Goal: Transaction & Acquisition: Purchase product/service

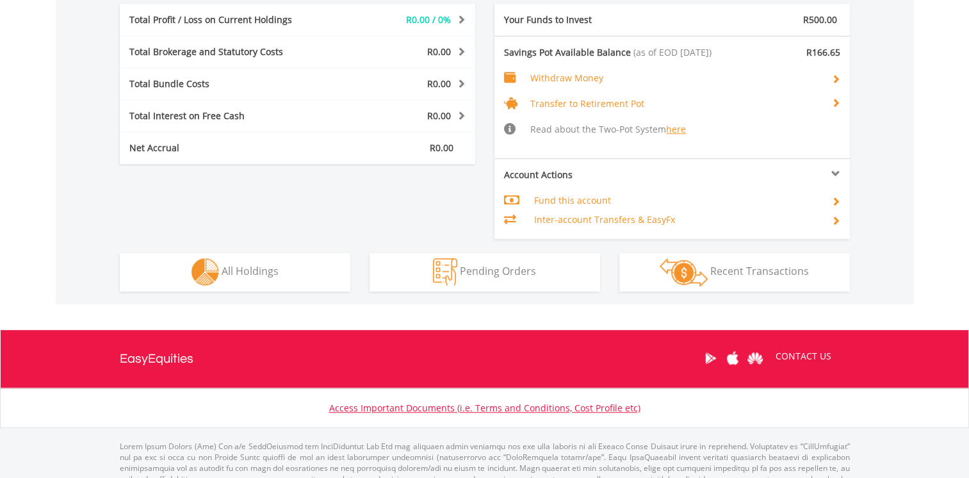
scroll to position [640, 0]
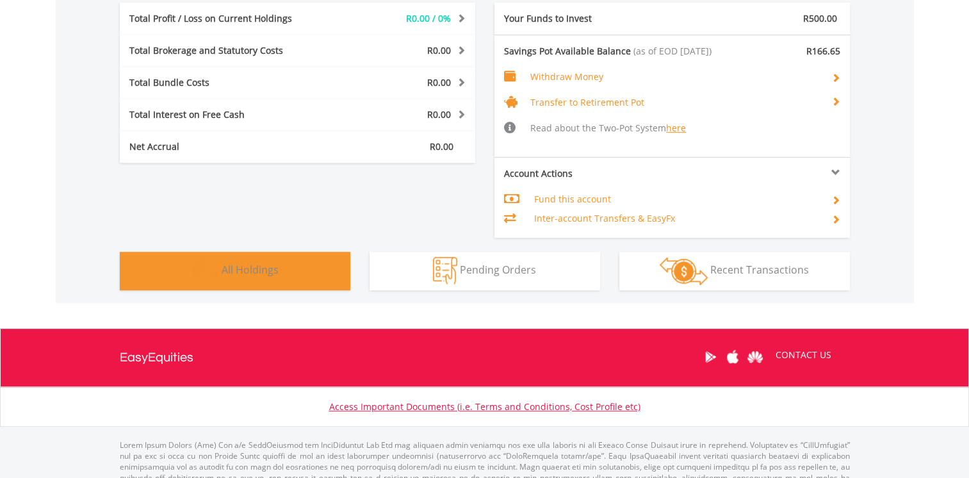
click at [248, 273] on span "All Holdings" at bounding box center [249, 269] width 57 height 14
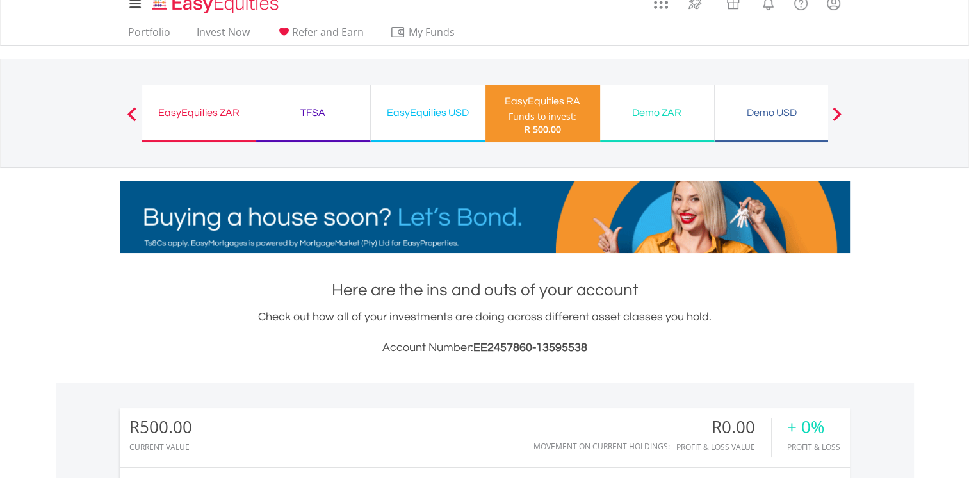
scroll to position [0, 0]
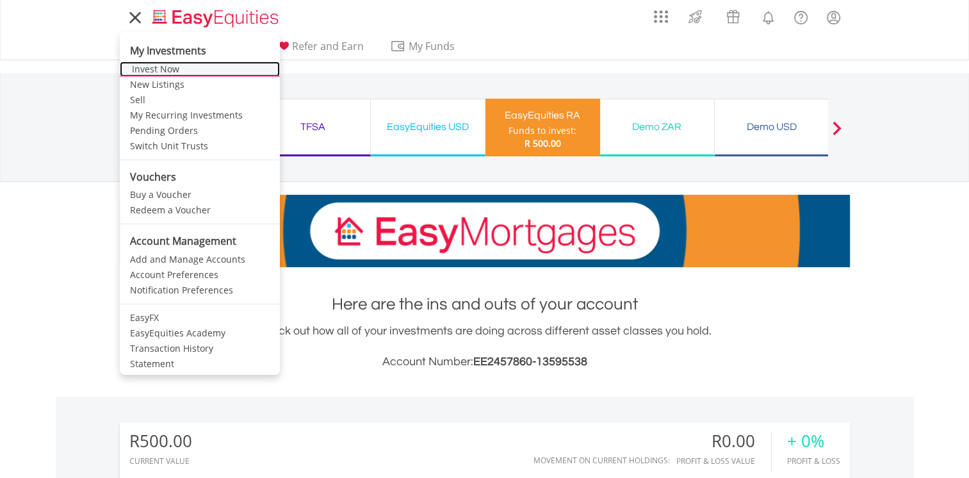
click at [143, 70] on link "Invest Now" at bounding box center [200, 68] width 160 height 15
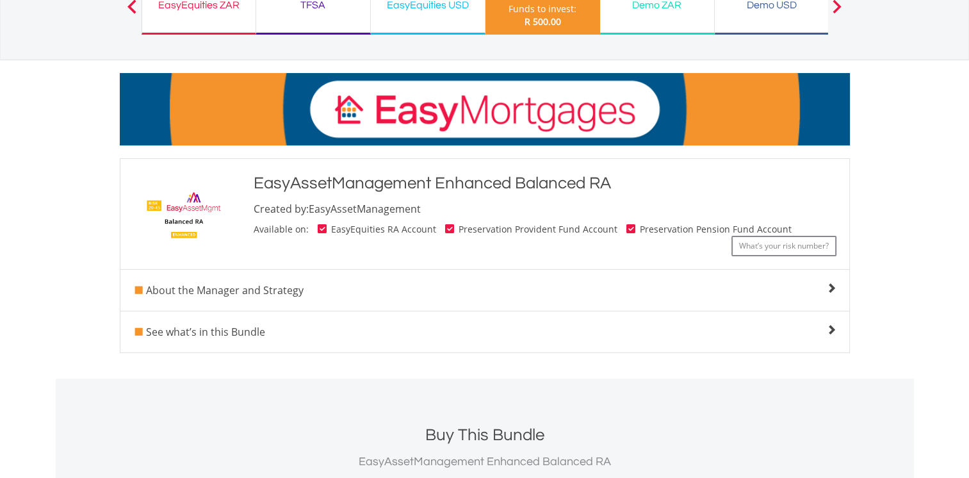
scroll to position [128, 0]
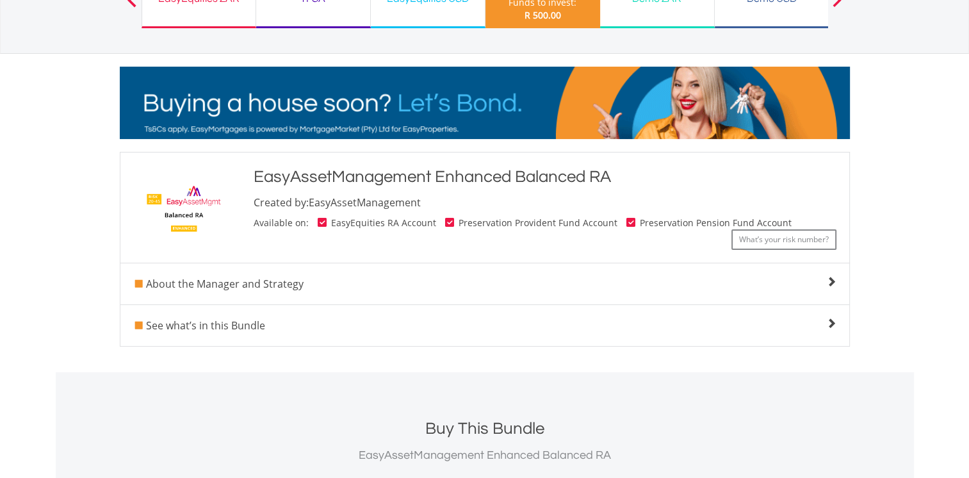
click at [832, 321] on span at bounding box center [831, 323] width 10 height 10
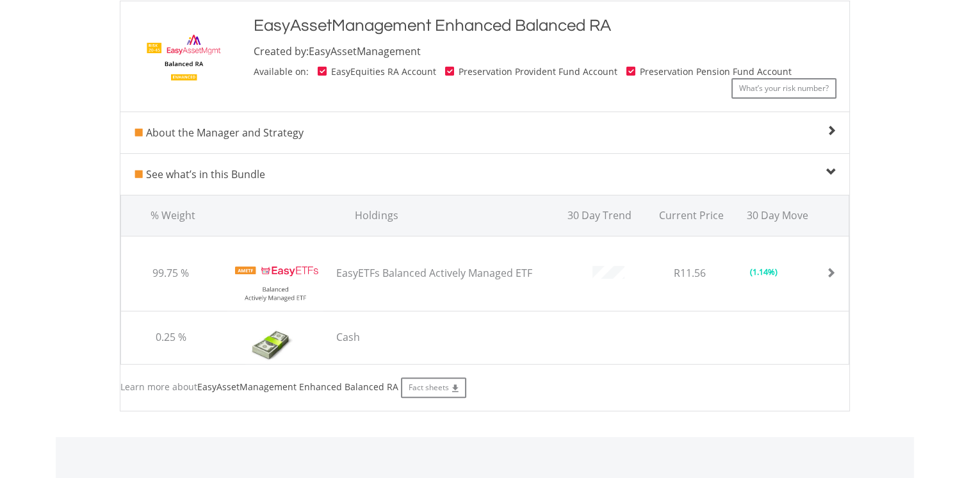
scroll to position [320, 0]
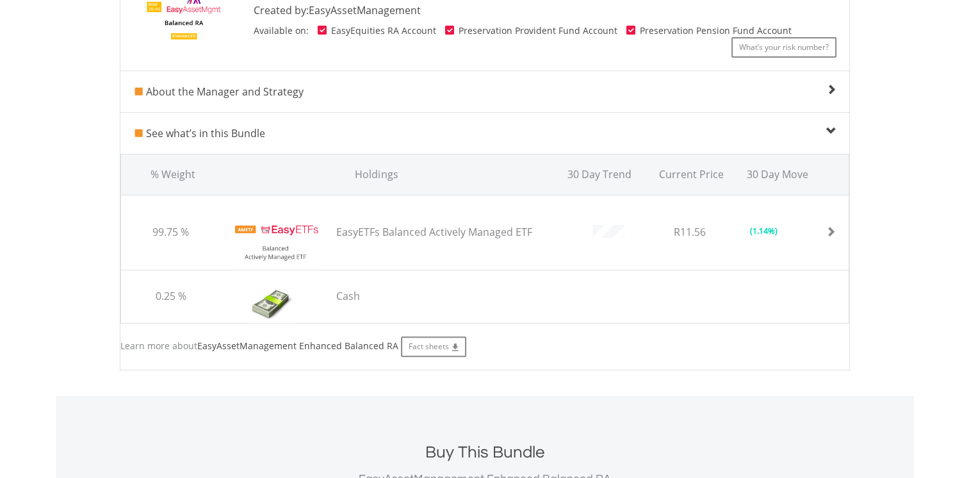
click at [832, 231] on span at bounding box center [830, 232] width 10 height 10
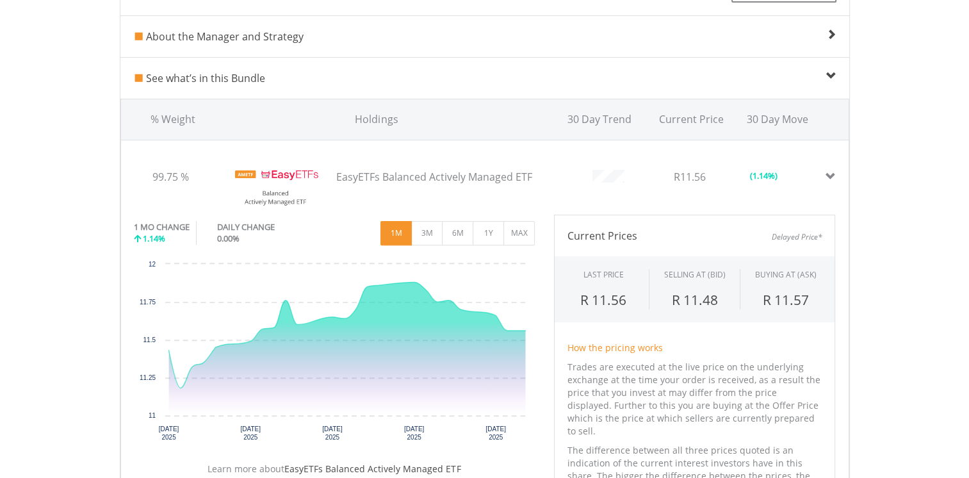
scroll to position [448, 0]
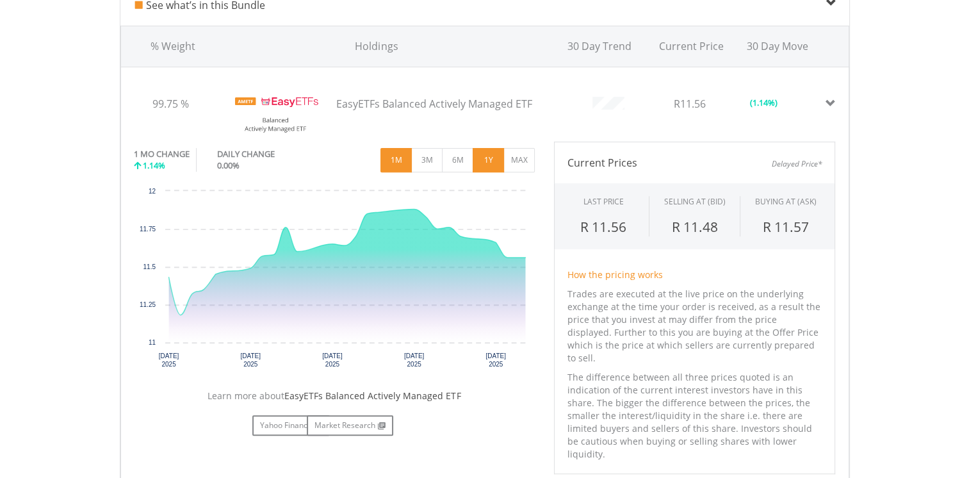
click at [486, 158] on button "1Y" at bounding box center [487, 160] width 31 height 24
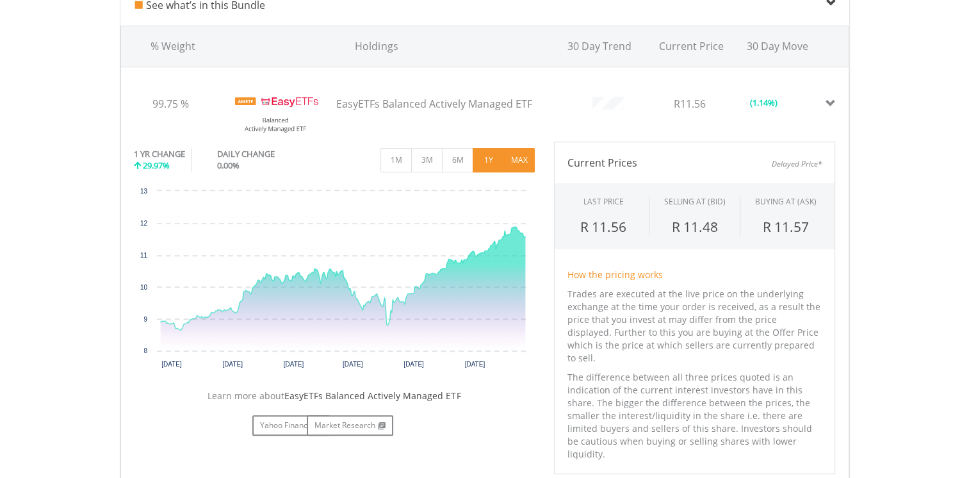
click at [519, 162] on button "MAX" at bounding box center [518, 160] width 31 height 24
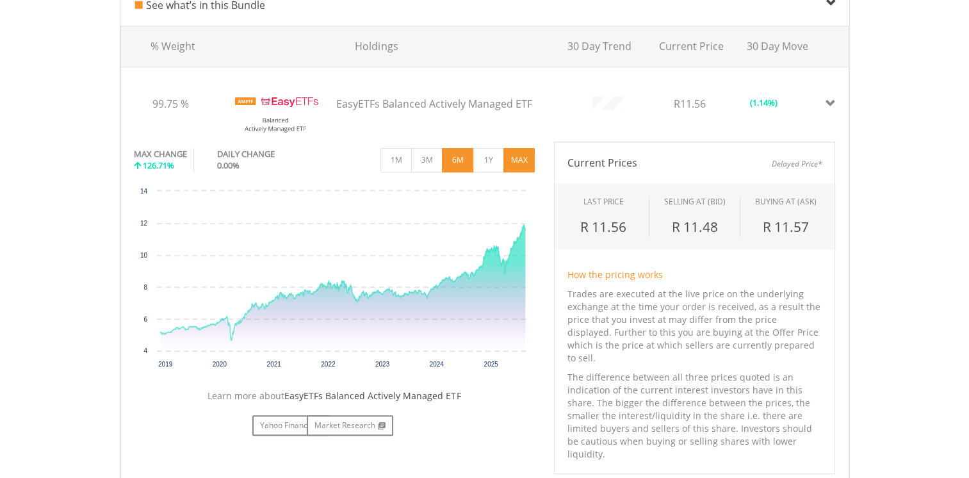
click at [460, 165] on button "6M" at bounding box center [457, 160] width 31 height 24
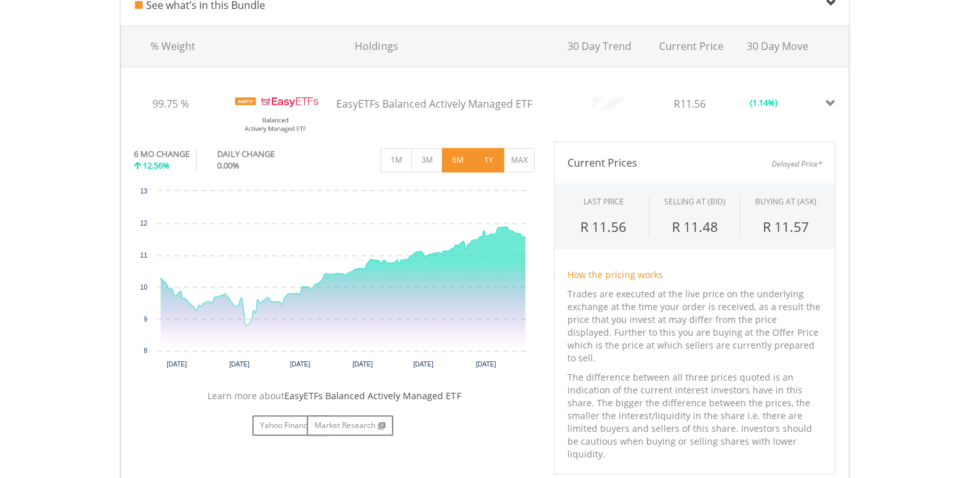
click at [490, 162] on button "1Y" at bounding box center [487, 160] width 31 height 24
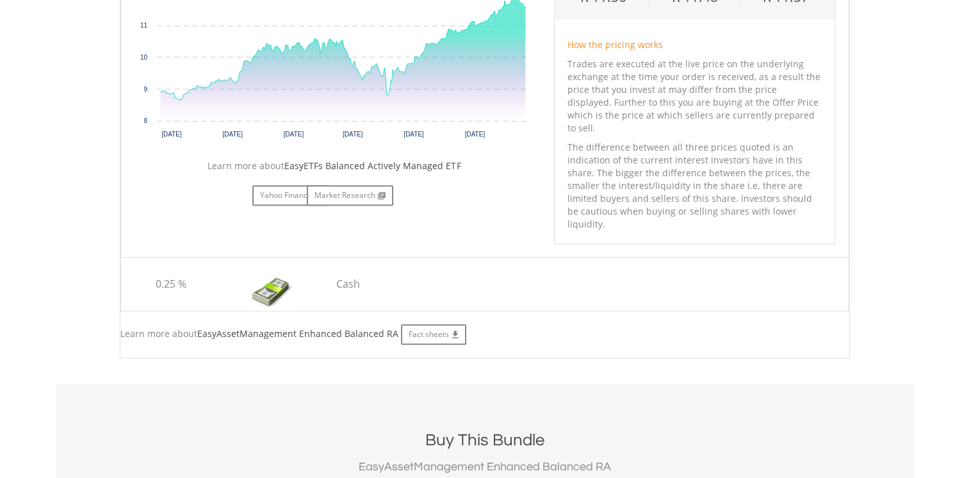
scroll to position [704, 0]
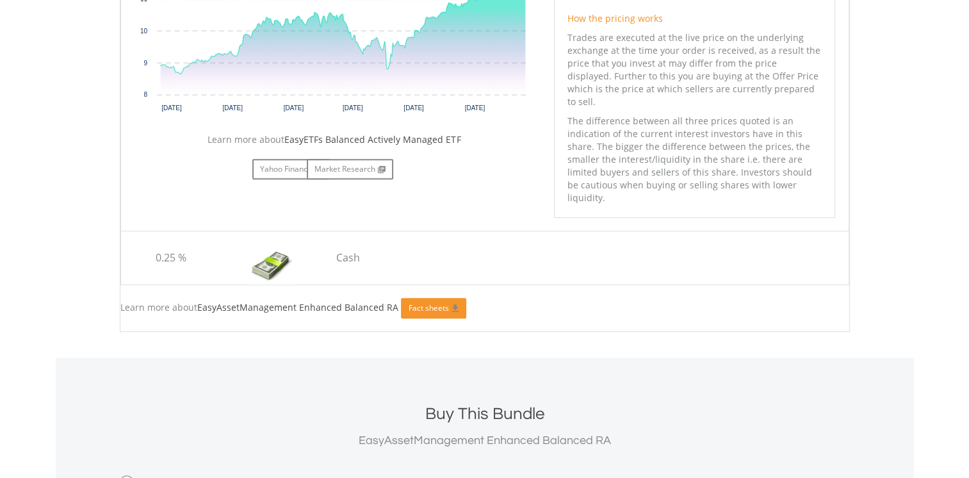
click at [431, 298] on link "Fact sheets" at bounding box center [433, 308] width 65 height 20
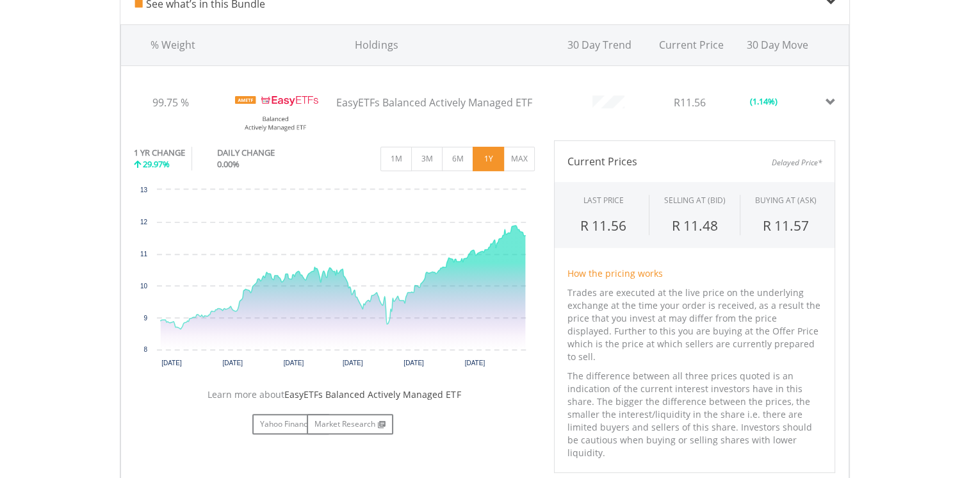
scroll to position [448, 0]
click at [459, 163] on button "6M" at bounding box center [457, 160] width 31 height 24
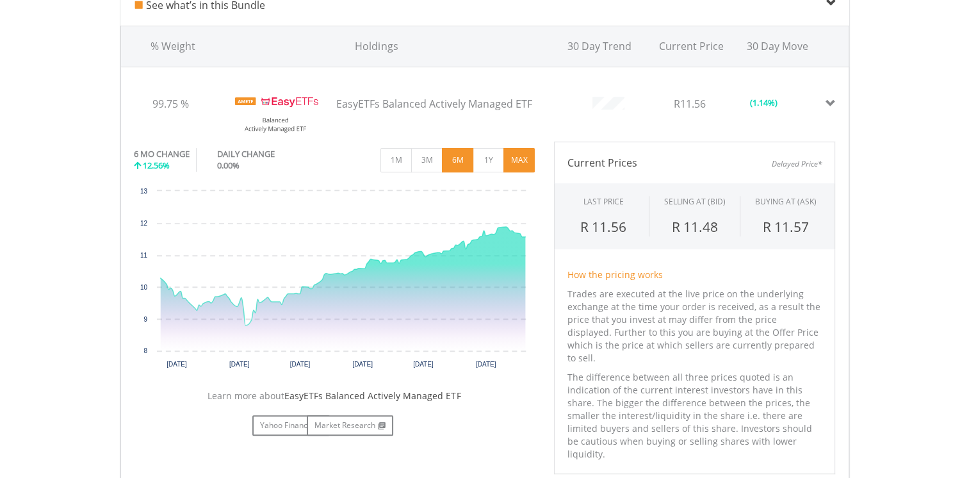
click at [522, 158] on button "MAX" at bounding box center [518, 160] width 31 height 24
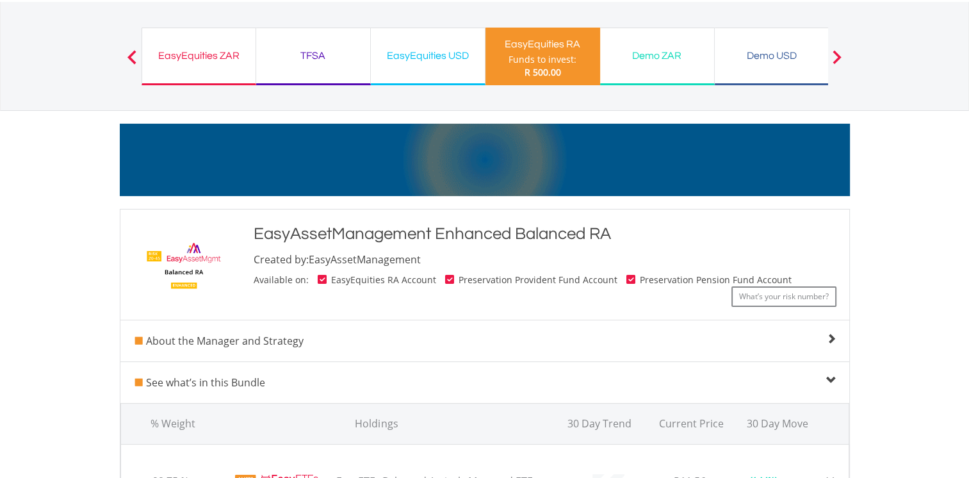
scroll to position [0, 0]
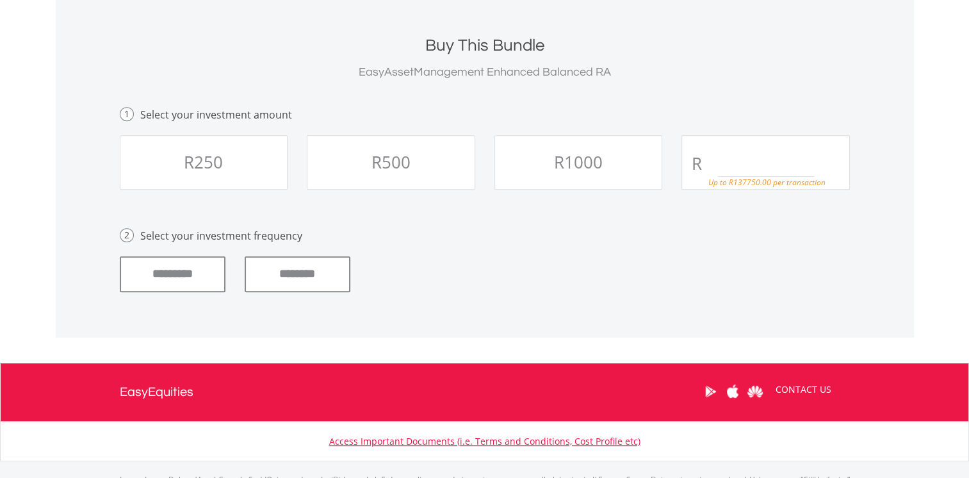
scroll to position [512, 0]
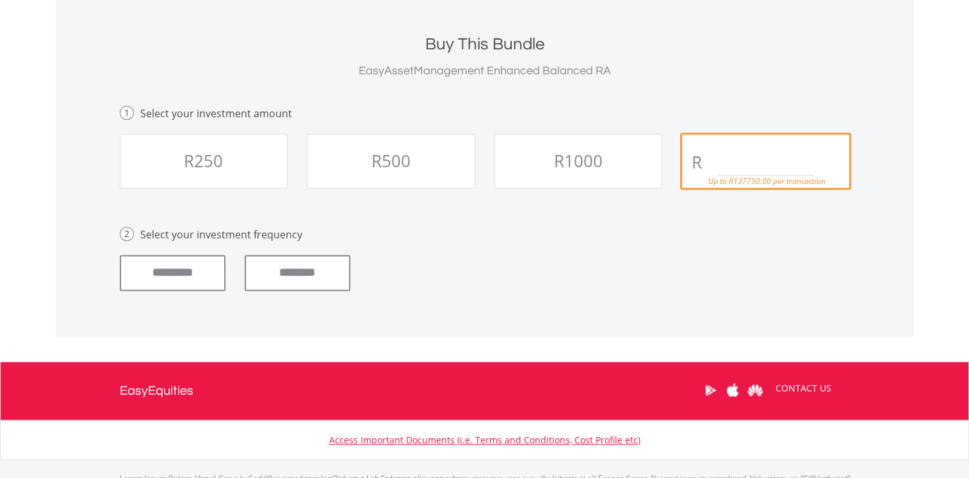
click at [729, 157] on input "text" at bounding box center [766, 163] width 96 height 26
type input "***"
click at [304, 266] on input "********" at bounding box center [298, 273] width 106 height 36
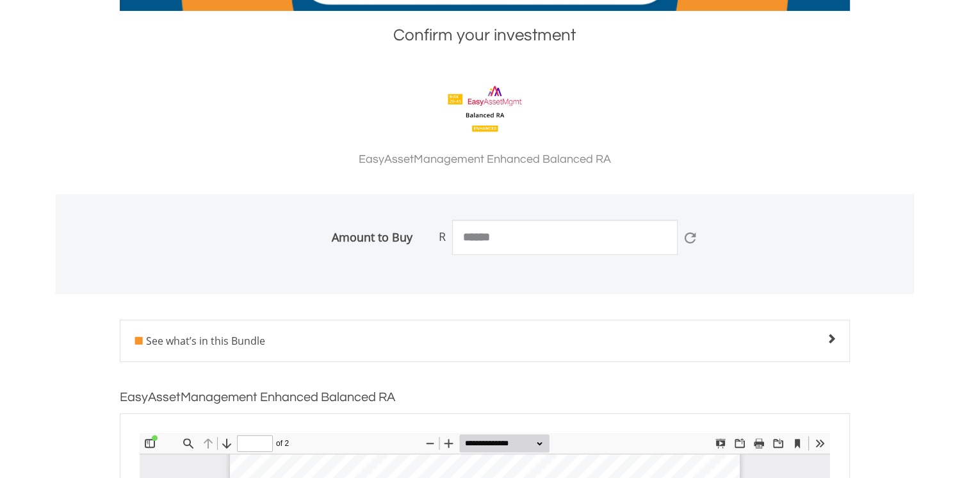
scroll to position [384, 0]
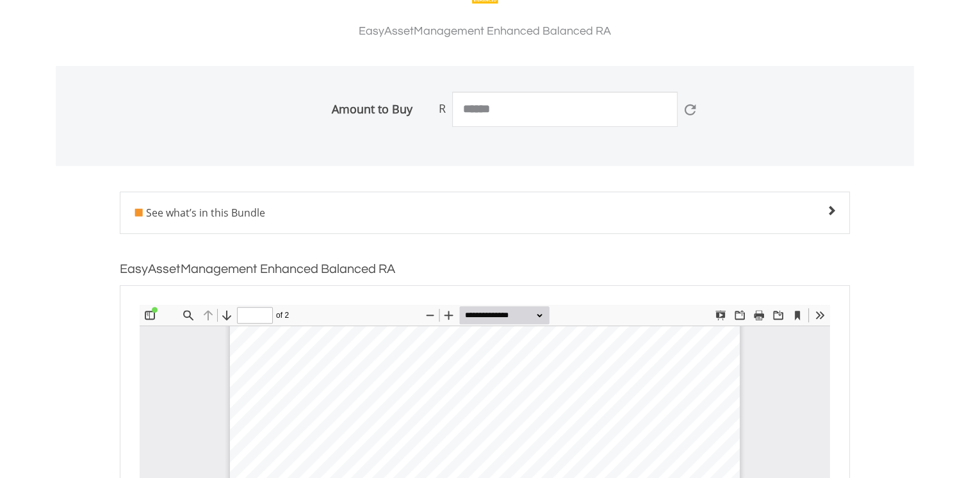
type input "*"
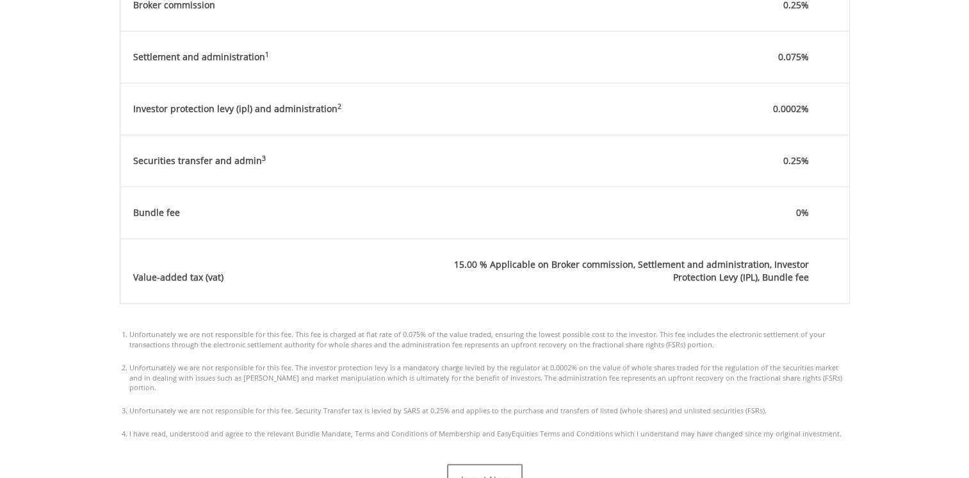
scroll to position [1344, 0]
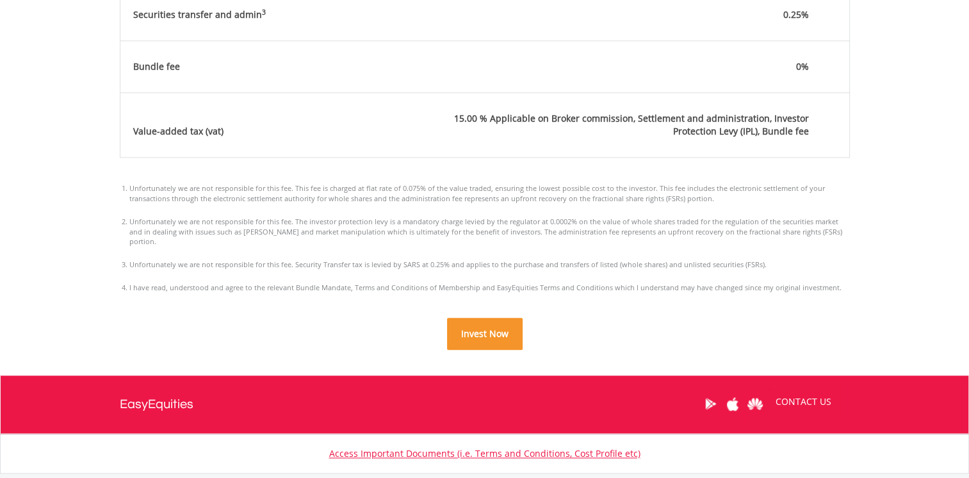
click at [488, 327] on span "Invest Now" at bounding box center [484, 333] width 47 height 12
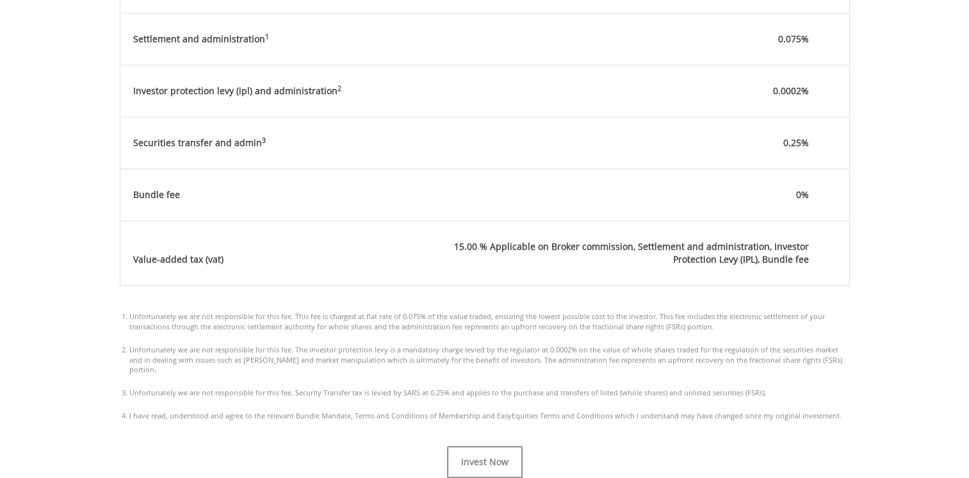
scroll to position [1421, 0]
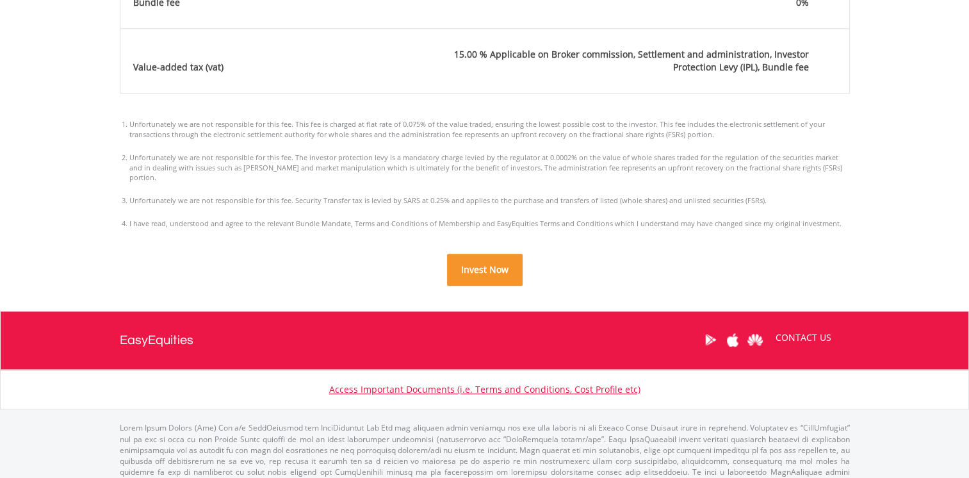
click at [500, 263] on span "Invest Now" at bounding box center [484, 269] width 47 height 12
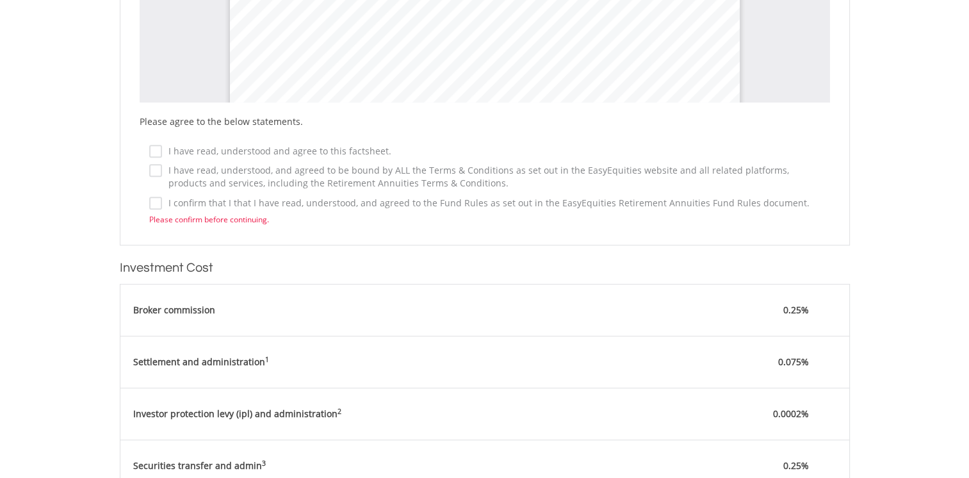
scroll to position [845, 0]
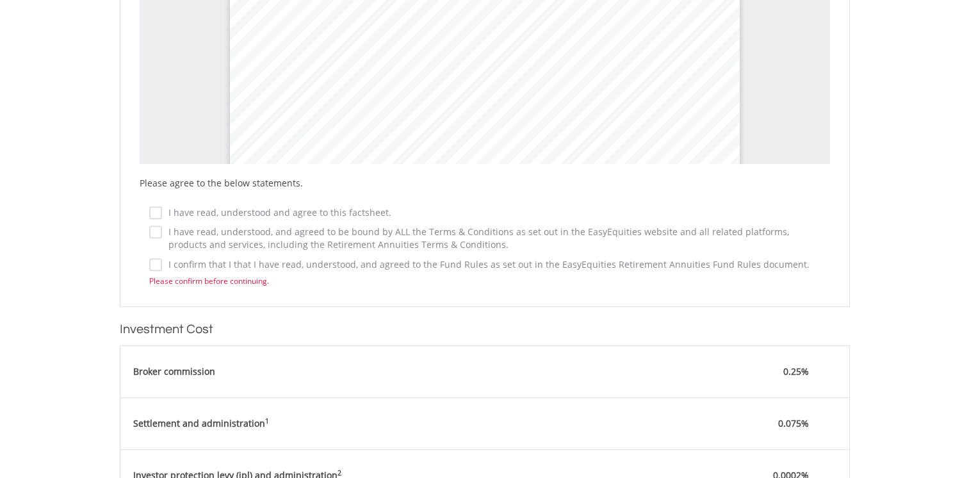
click at [162, 209] on label "I have read, understood and agree to this factsheet." at bounding box center [276, 212] width 229 height 13
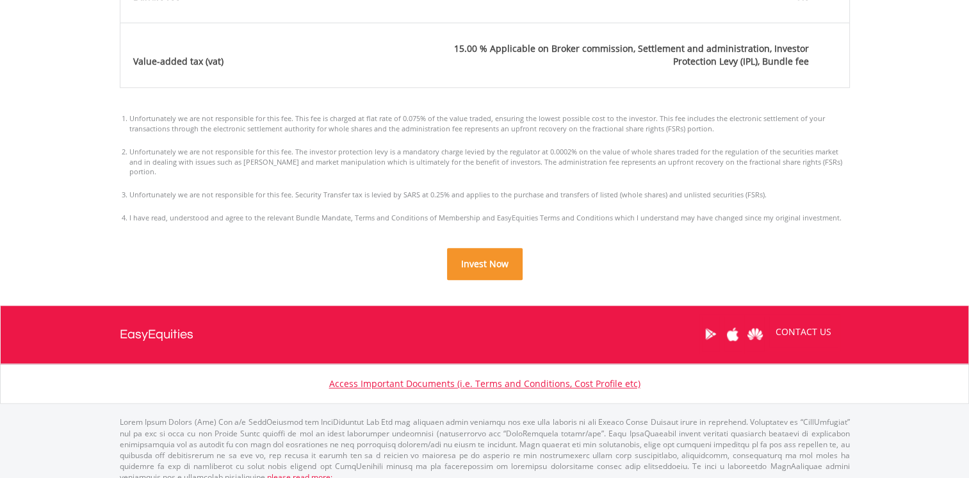
click at [476, 257] on span "Invest Now" at bounding box center [484, 263] width 47 height 12
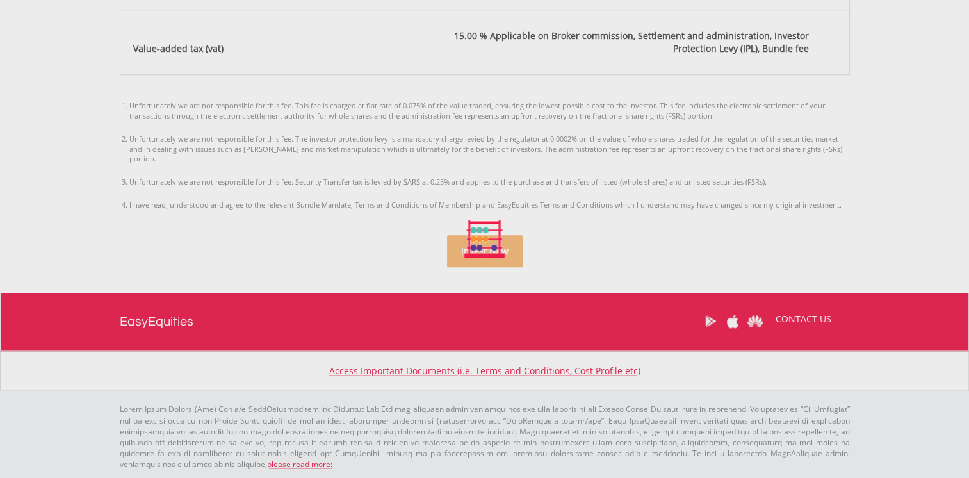
scroll to position [1414, 0]
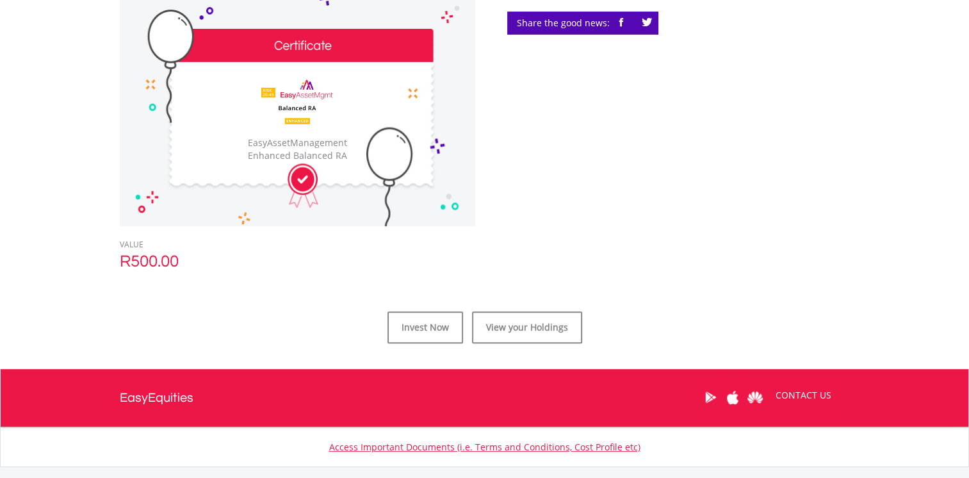
scroll to position [384, 0]
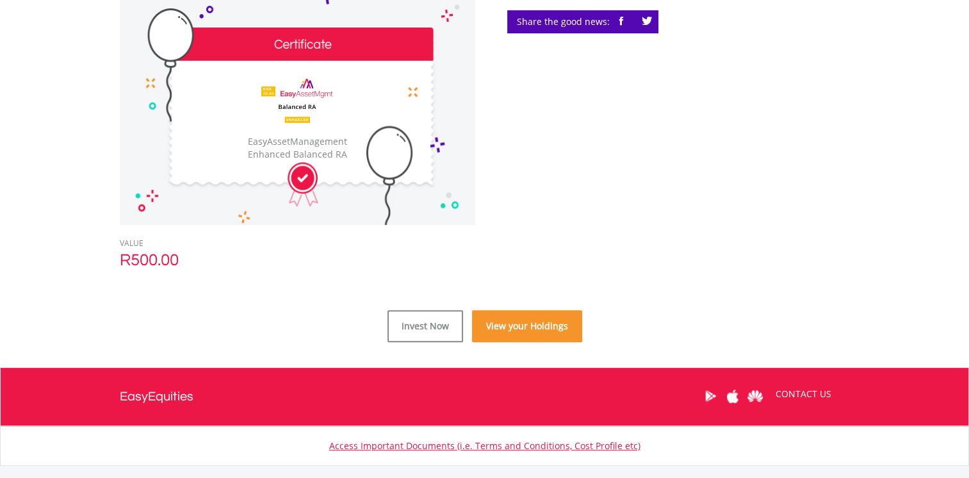
click at [510, 325] on link "View your Holdings" at bounding box center [527, 326] width 110 height 32
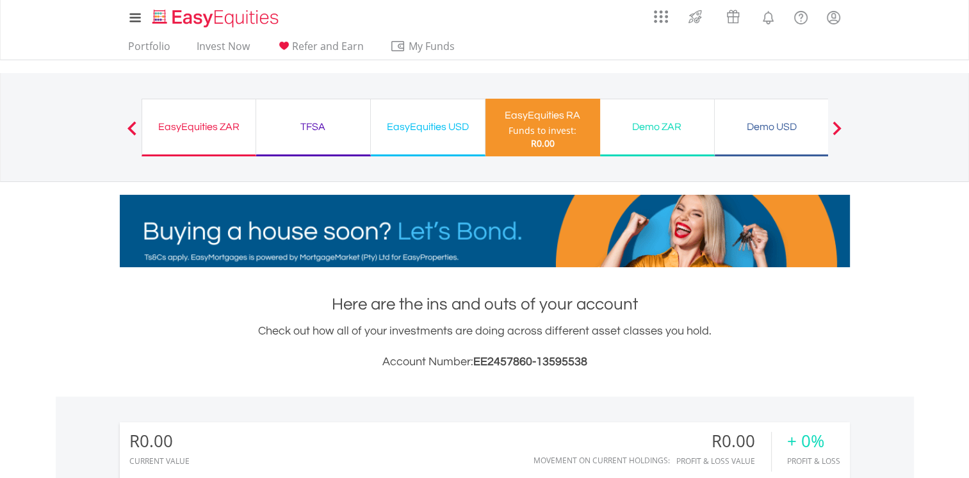
scroll to position [123, 243]
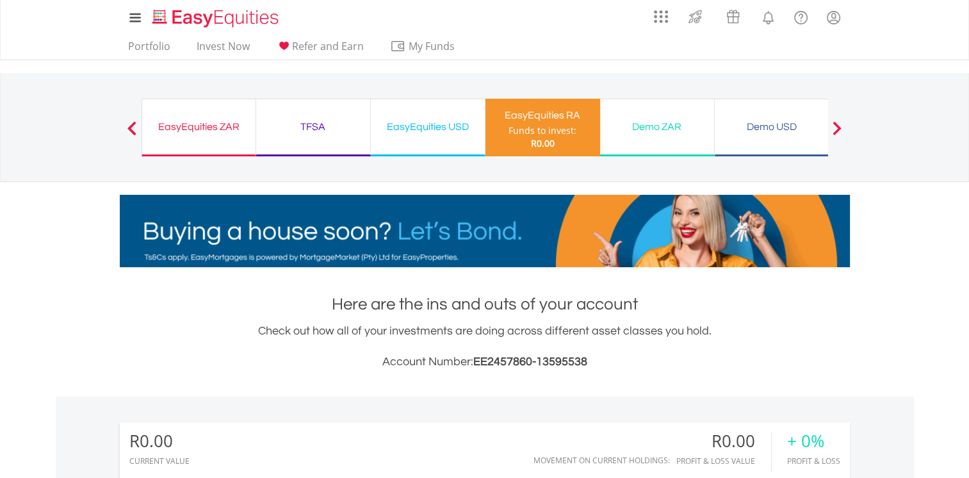
click at [536, 131] on div "Funds to invest:" at bounding box center [542, 130] width 68 height 13
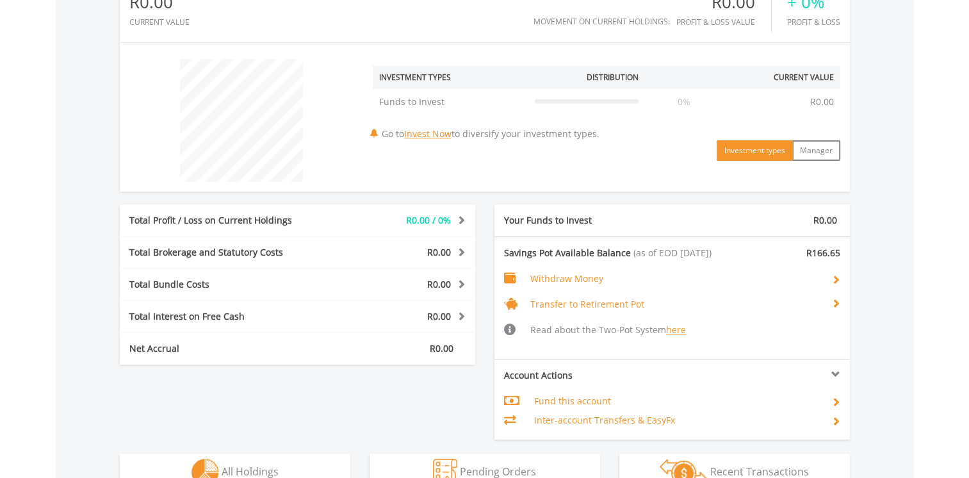
scroll to position [512, 0]
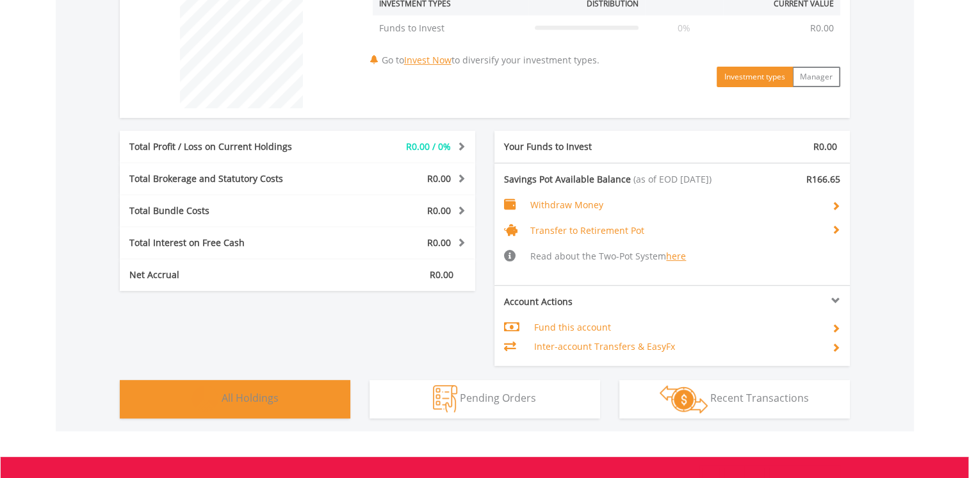
click at [218, 398] on img "button" at bounding box center [205, 399] width 28 height 28
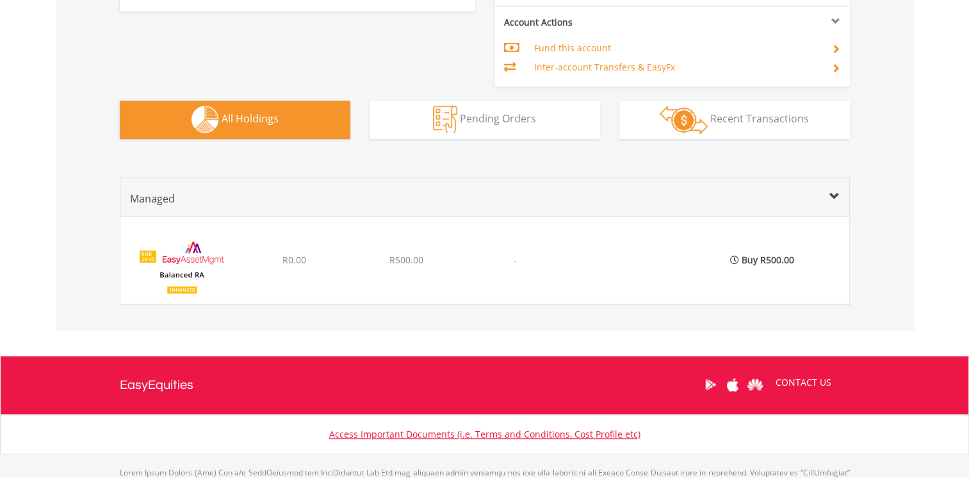
scroll to position [853, 0]
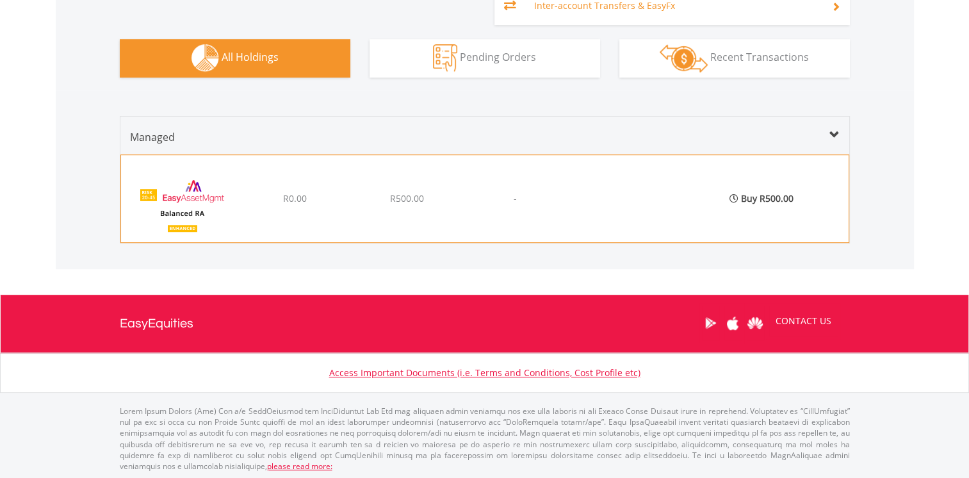
click at [392, 200] on span "R500.00" at bounding box center [406, 198] width 34 height 12
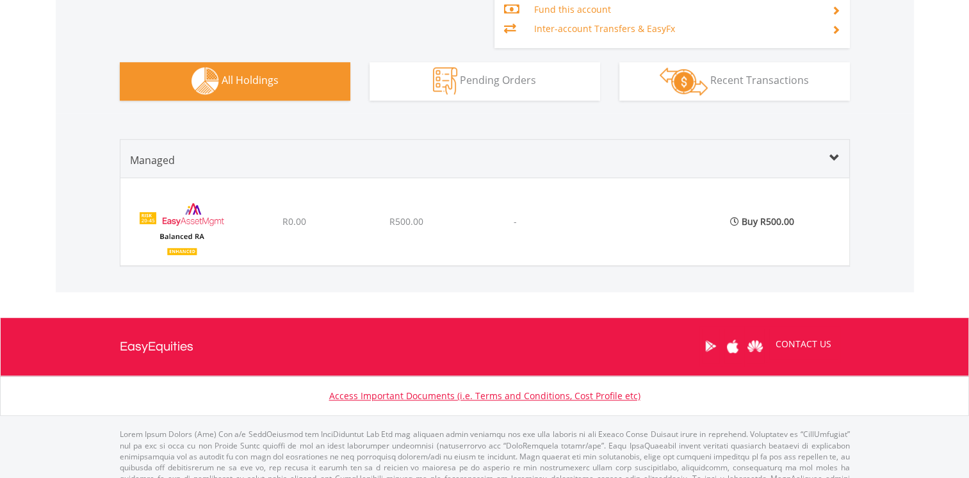
scroll to position [832, 0]
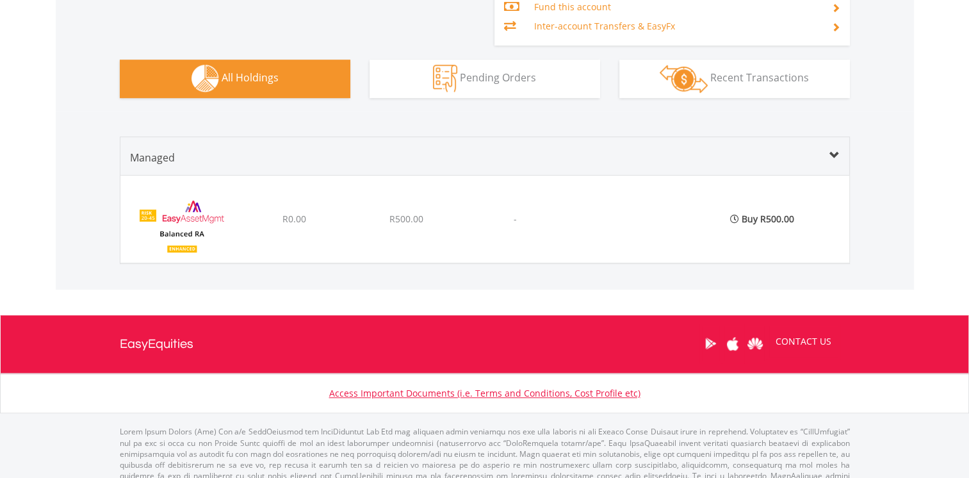
click at [833, 152] on span at bounding box center [834, 155] width 10 height 10
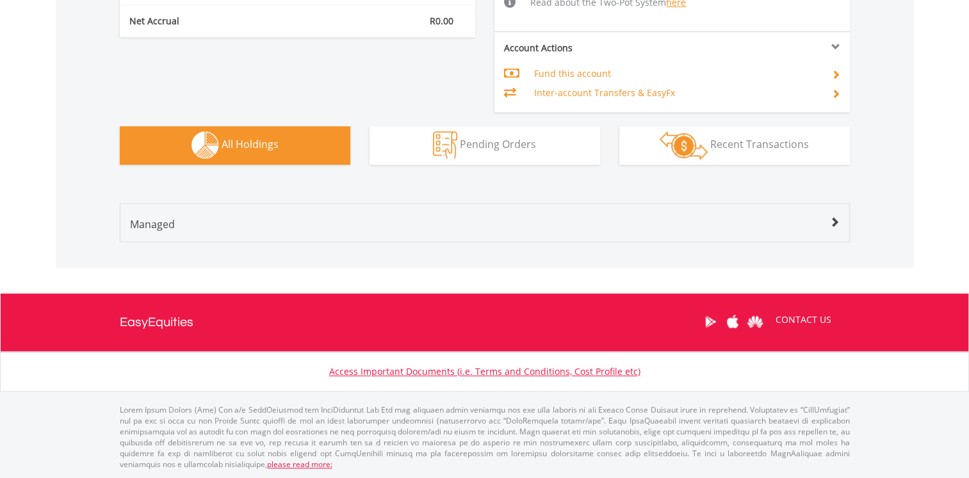
scroll to position [764, 0]
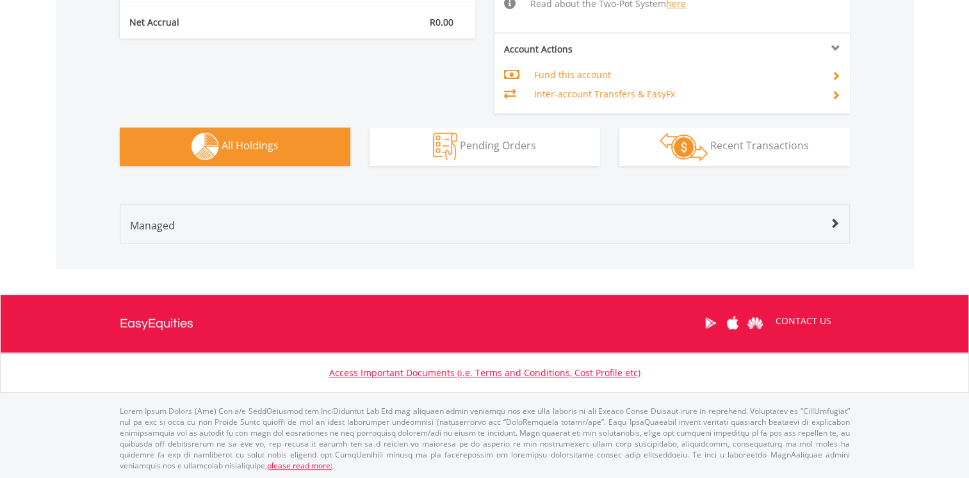
click at [212, 150] on img "button" at bounding box center [205, 147] width 28 height 28
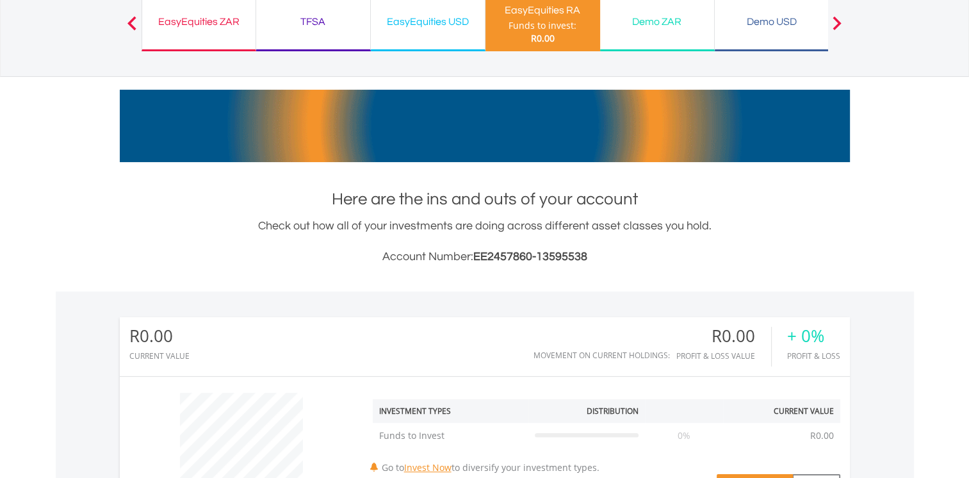
scroll to position [0, 0]
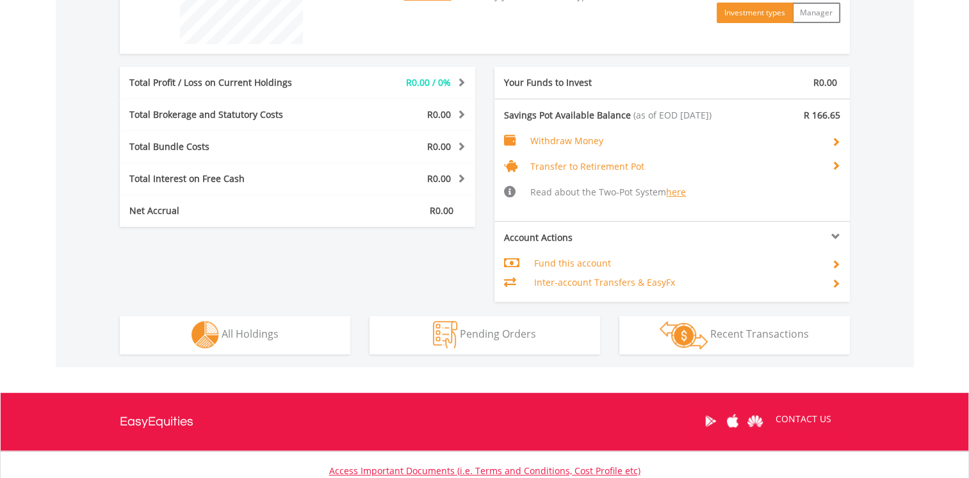
scroll to position [674, 0]
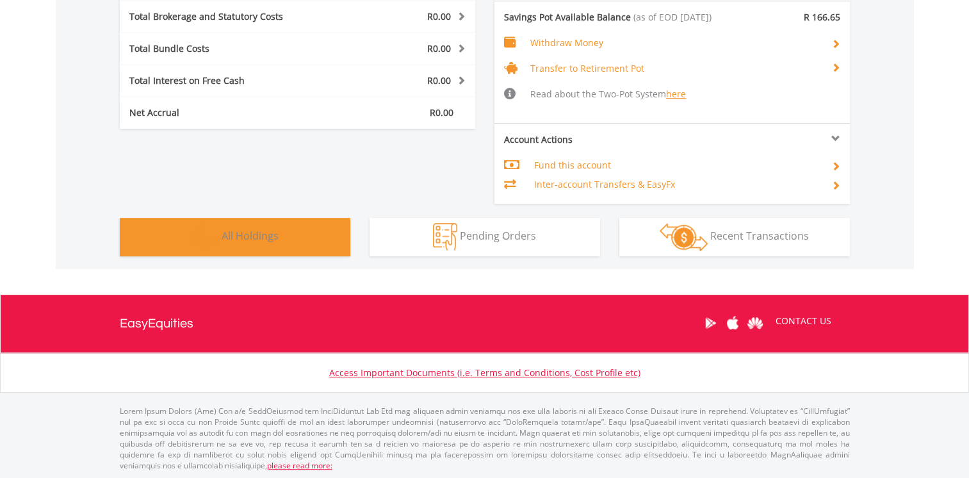
click at [237, 234] on span "All Holdings" at bounding box center [249, 236] width 57 height 14
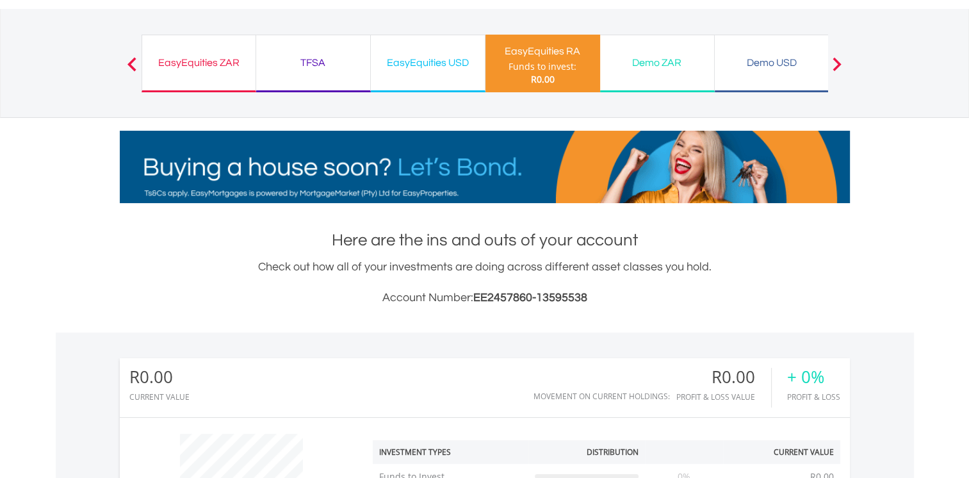
scroll to position [0, 0]
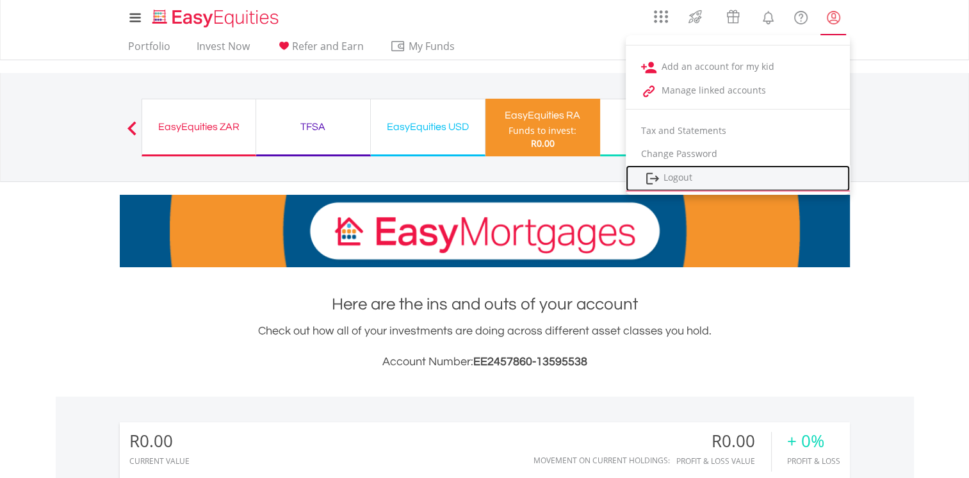
click at [684, 179] on link "Logout" at bounding box center [737, 178] width 224 height 26
